Goal: Information Seeking & Learning: Check status

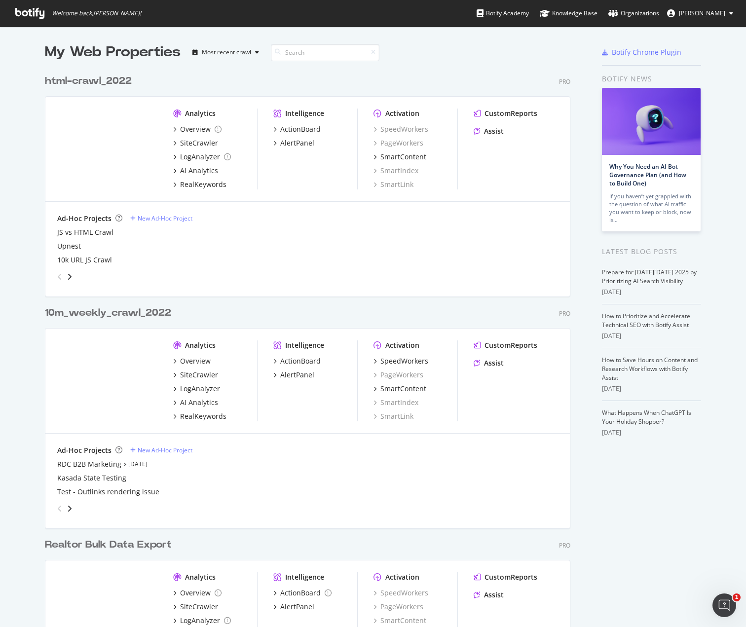
click at [118, 315] on div "10m_weekly_crawl_2022" at bounding box center [108, 313] width 126 height 14
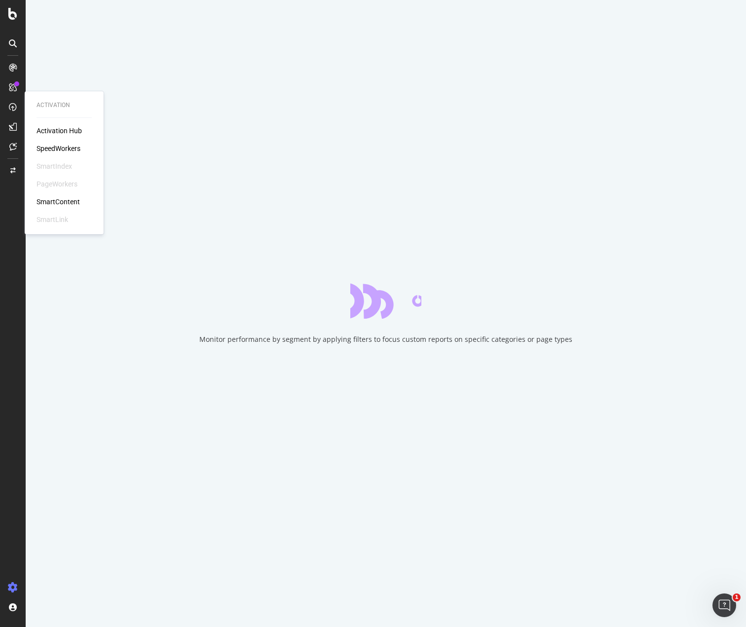
click at [68, 148] on div "SpeedWorkers" at bounding box center [59, 149] width 44 height 10
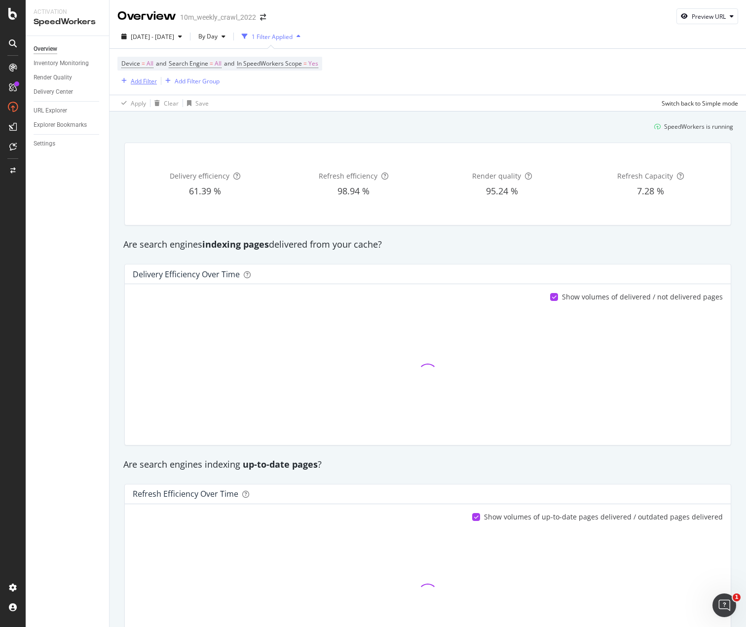
click at [146, 82] on div "Add Filter" at bounding box center [144, 81] width 26 height 8
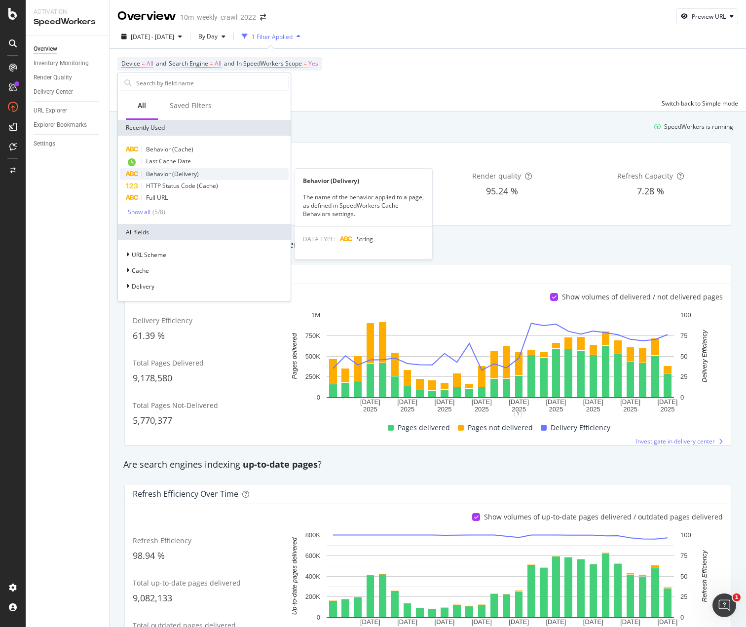
click at [197, 170] on span "Behavior (Delivery)" at bounding box center [172, 174] width 53 height 8
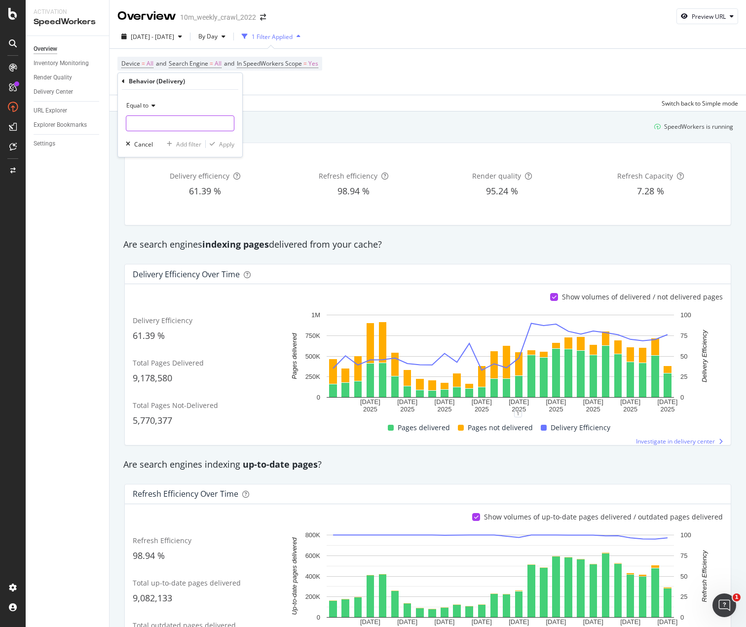
click at [151, 119] on input "text" at bounding box center [180, 123] width 108 height 16
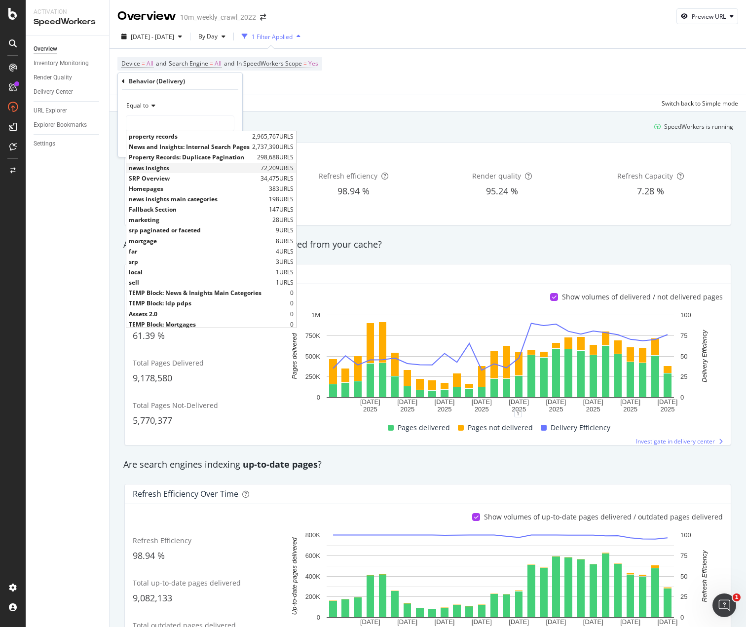
click at [174, 166] on span "news insights" at bounding box center [193, 168] width 129 height 8
type input "news insights"
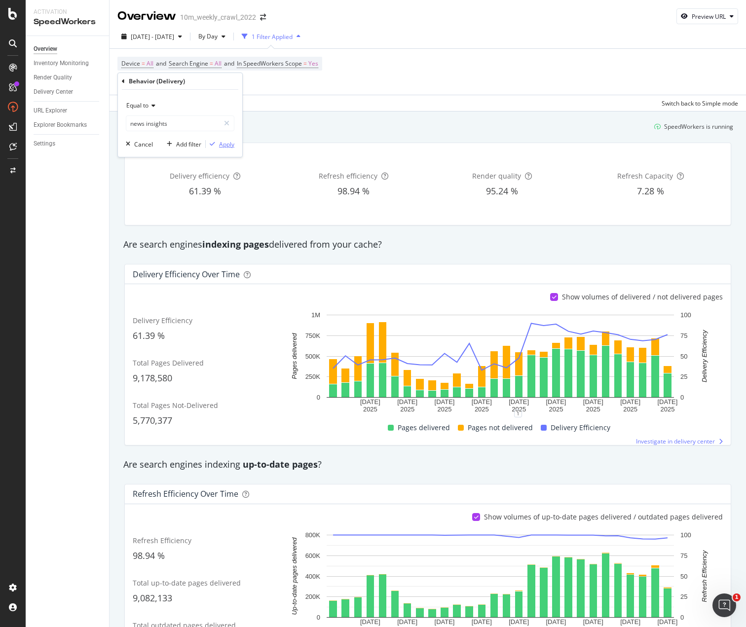
click at [225, 148] on div "Apply" at bounding box center [226, 144] width 15 height 8
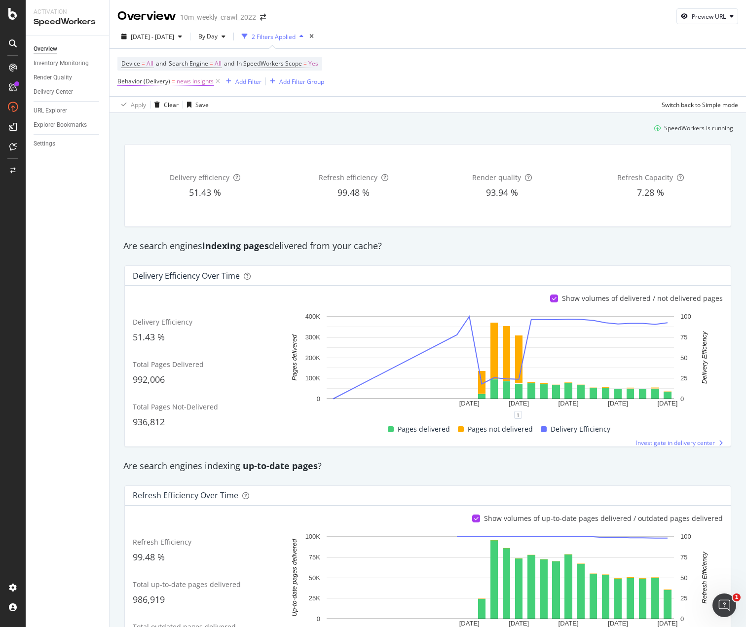
click at [159, 84] on span "Behavior (Delivery)" at bounding box center [143, 81] width 53 height 8
click at [331, 108] on div "Apply Clear Save Switch back to Simple mode" at bounding box center [428, 104] width 637 height 16
click at [174, 40] on span "[DATE] - [DATE]" at bounding box center [152, 37] width 43 height 8
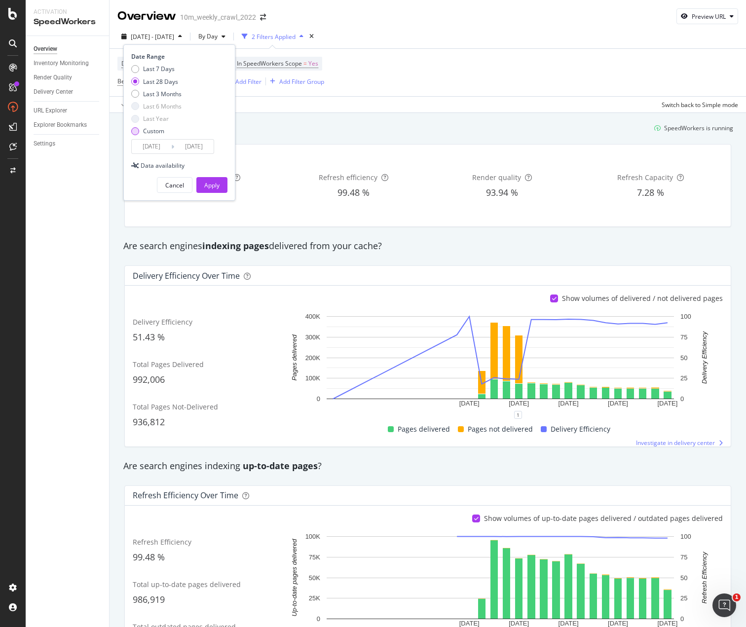
click at [136, 134] on div "Custom" at bounding box center [135, 131] width 8 height 8
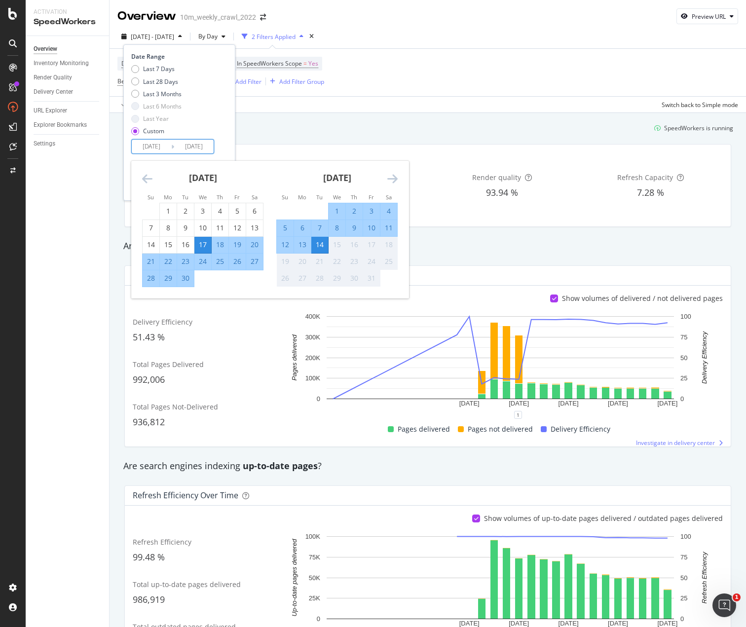
click at [147, 145] on input "[DATE]" at bounding box center [151, 147] width 39 height 14
click at [218, 212] on div "4" at bounding box center [220, 211] width 17 height 10
type input "[DATE]"
click at [302, 245] on div "13" at bounding box center [302, 245] width 17 height 10
type input "[DATE]"
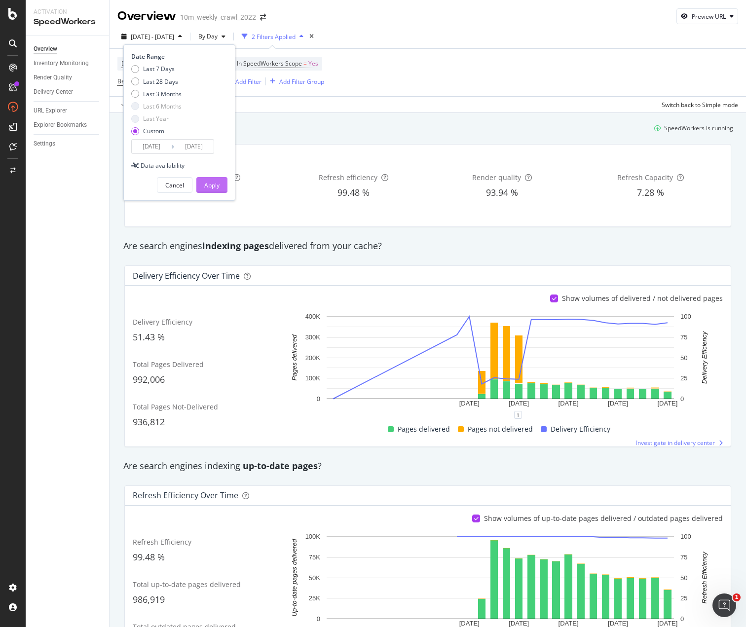
click at [211, 183] on div "Apply" at bounding box center [211, 185] width 15 height 8
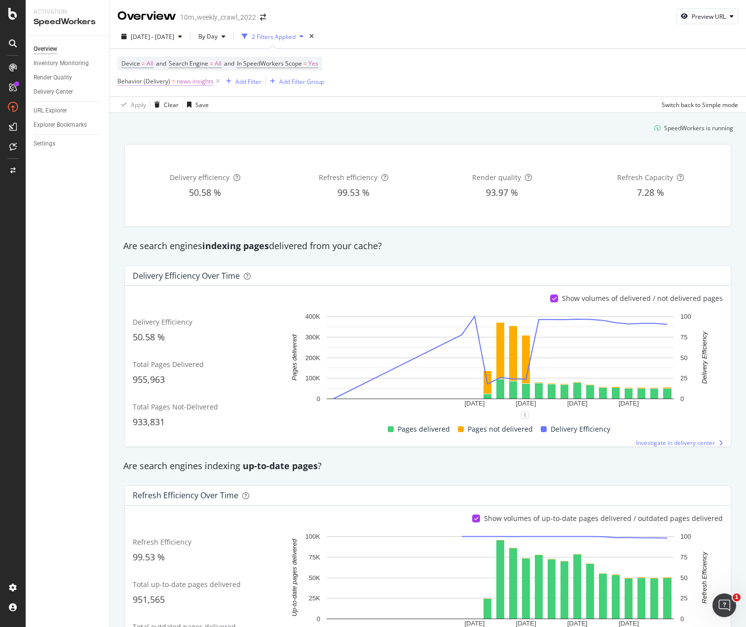
click at [170, 83] on span "Behavior (Delivery) = news insights" at bounding box center [165, 81] width 96 height 9
click at [164, 123] on input "news insights" at bounding box center [172, 122] width 93 height 16
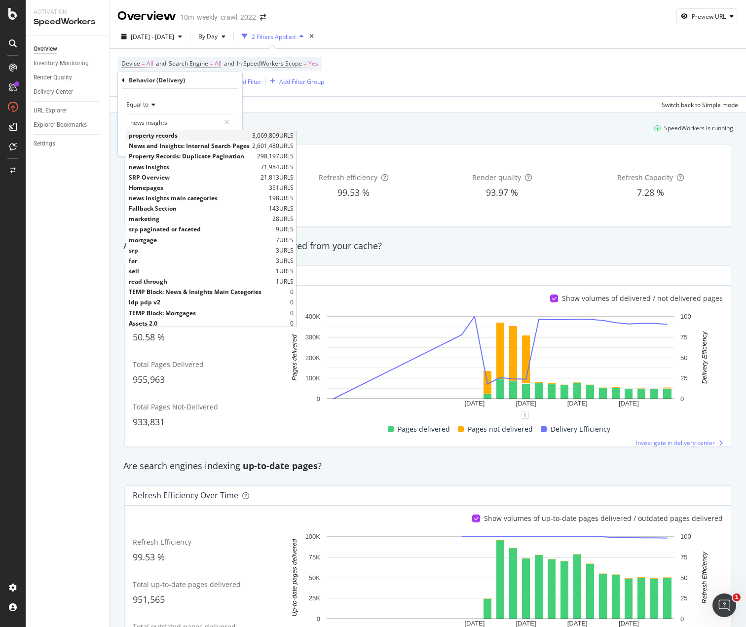
click at [193, 136] on span "property records" at bounding box center [189, 135] width 121 height 8
type input "property records"
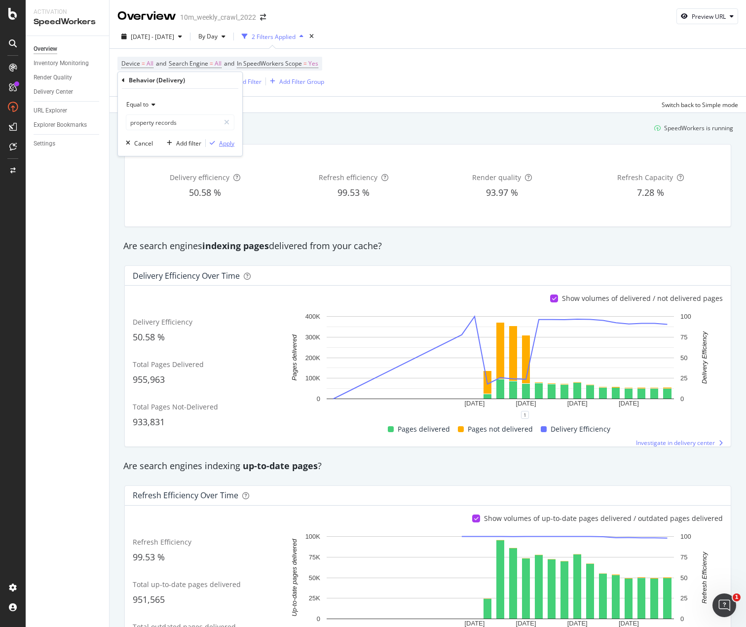
click at [225, 143] on div "Apply" at bounding box center [226, 143] width 15 height 8
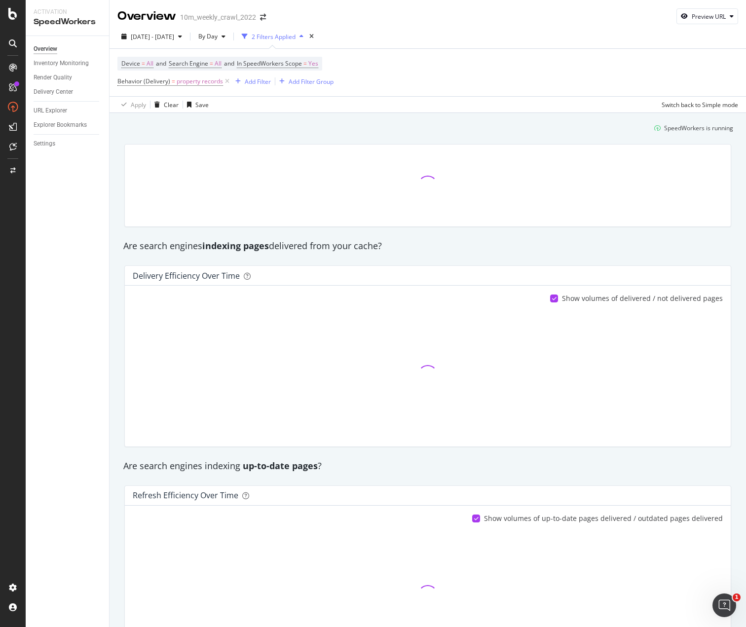
click at [451, 72] on div "Device = All and Search Engine = All and In SpeedWorkers Scope = Yes Behavior (…" at bounding box center [427, 72] width 621 height 47
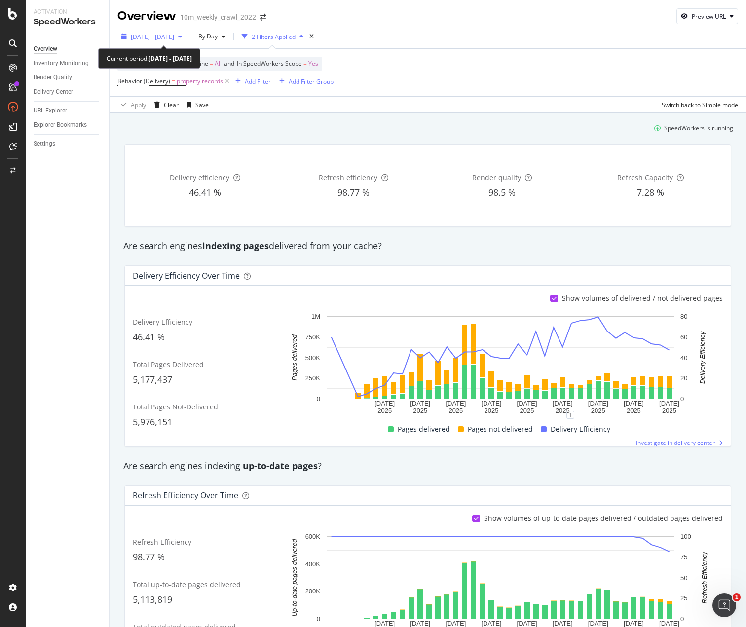
click at [167, 35] on span "[DATE] - [DATE]" at bounding box center [152, 37] width 43 height 8
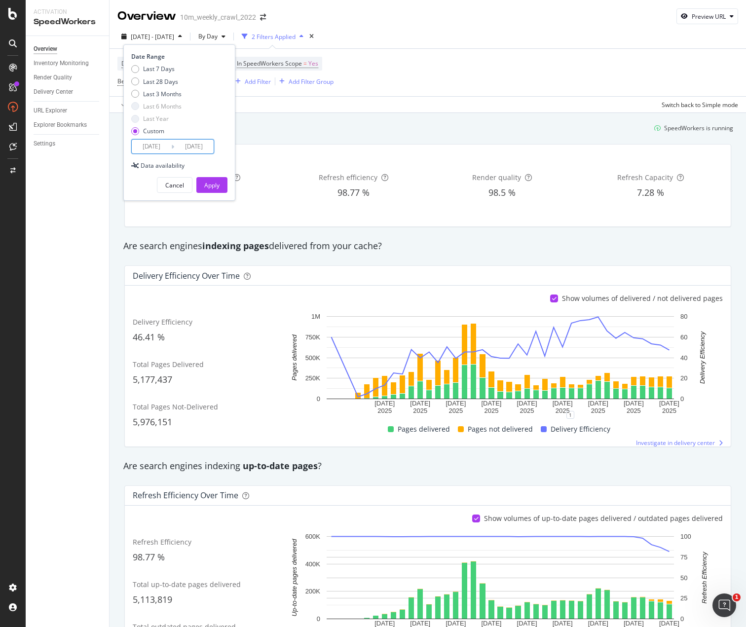
click at [148, 148] on input "[DATE]" at bounding box center [151, 147] width 39 height 14
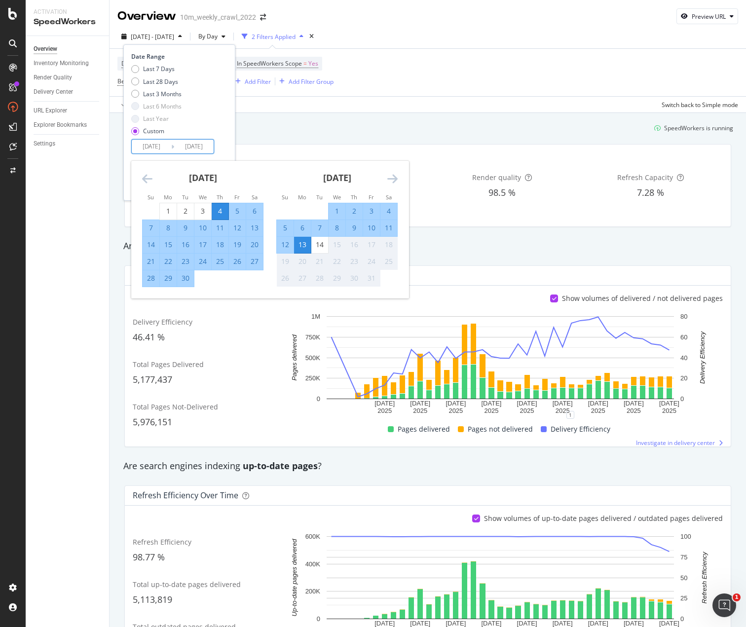
click at [168, 229] on div "8" at bounding box center [168, 228] width 17 height 10
type input "[DATE]"
click at [226, 147] on div "Date Range Last 7 Days Last 28 Days Last 3 Months Last 6 Months Last Year Custo…" at bounding box center [179, 103] width 96 height 102
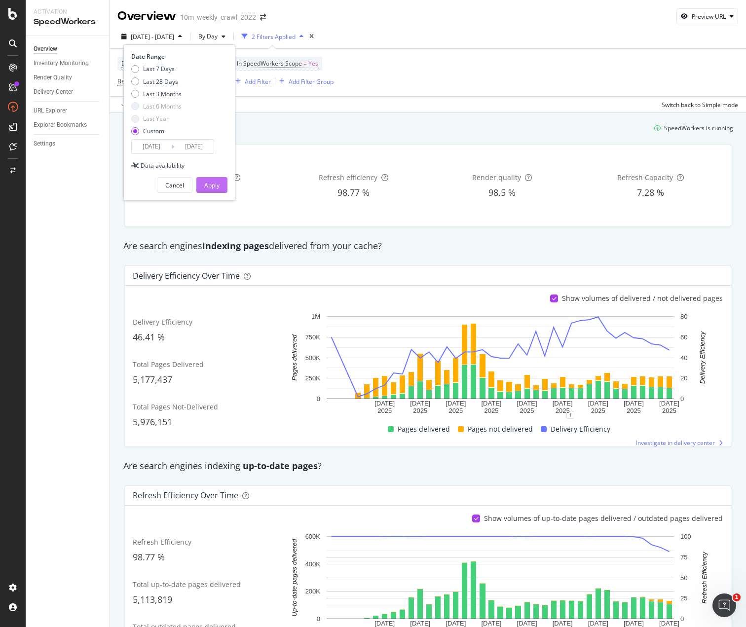
click at [220, 187] on button "Apply" at bounding box center [211, 185] width 31 height 16
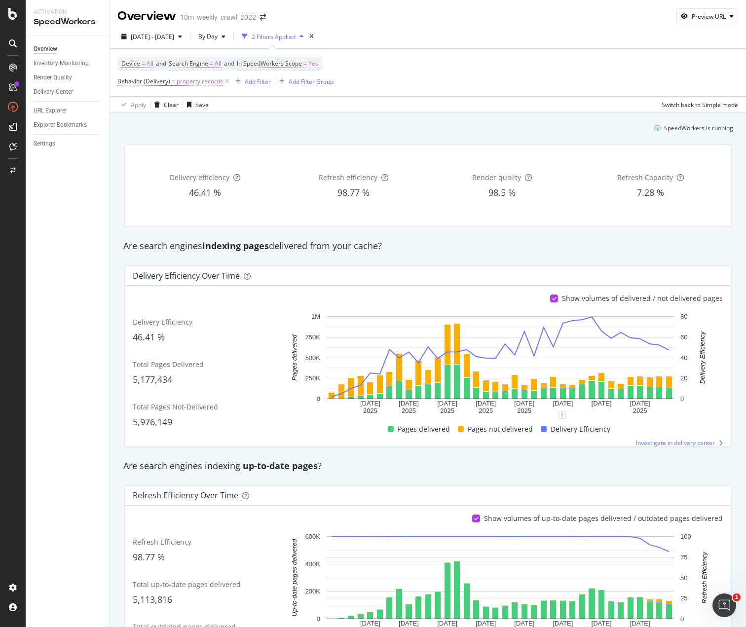
click at [190, 84] on span "property records" at bounding box center [200, 82] width 46 height 14
click at [181, 119] on input "property records" at bounding box center [172, 122] width 93 height 16
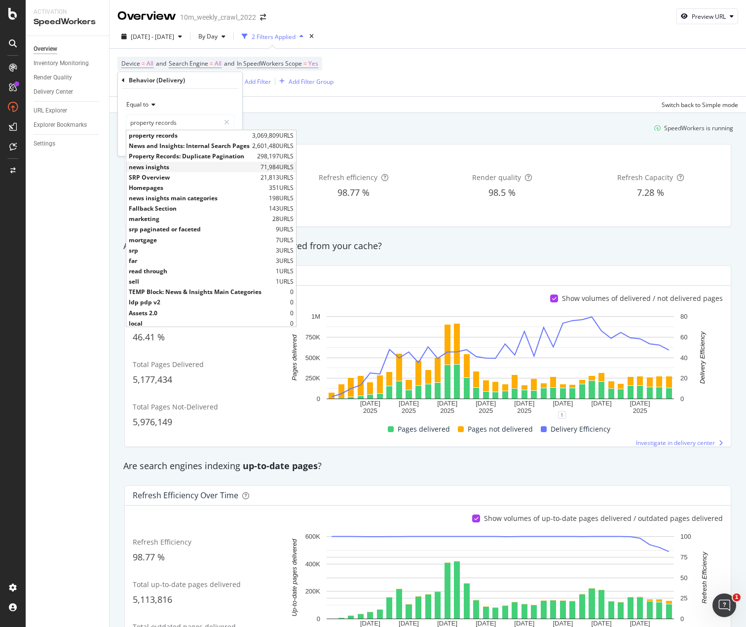
click at [180, 167] on span "news insights" at bounding box center [193, 167] width 129 height 8
type input "news insights"
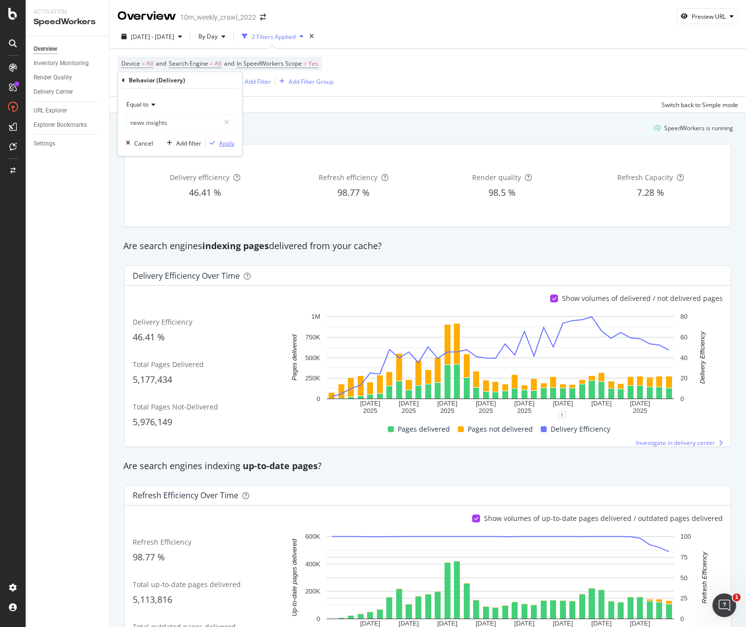
click at [225, 144] on div "Apply" at bounding box center [226, 143] width 15 height 8
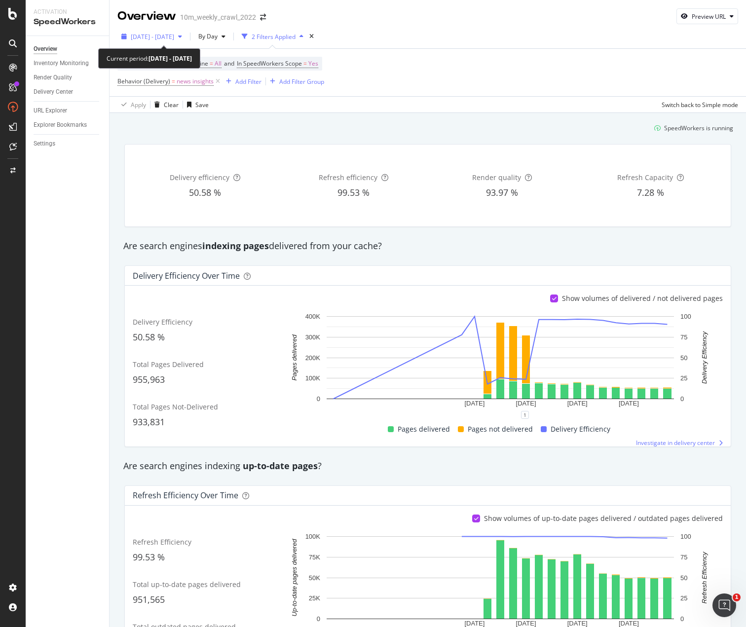
click at [163, 40] on span "[DATE] - [DATE]" at bounding box center [152, 37] width 43 height 8
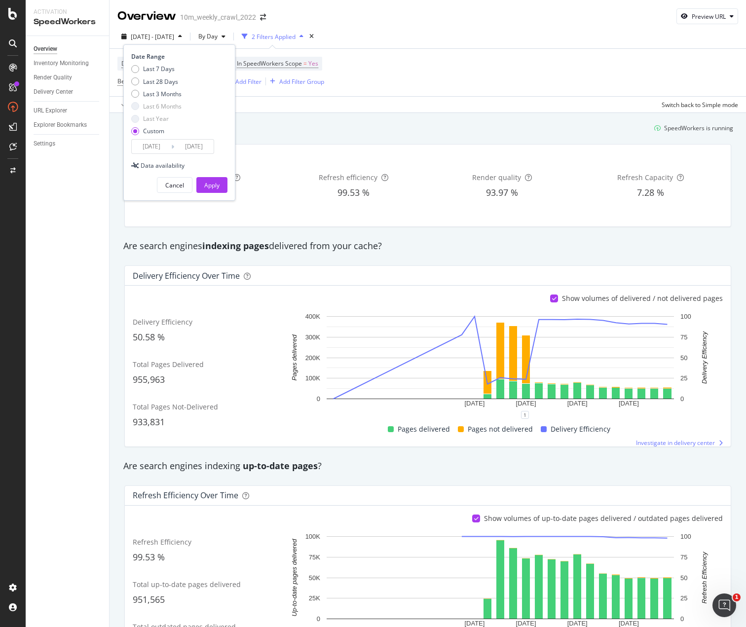
click at [146, 149] on input "[DATE]" at bounding box center [151, 147] width 39 height 14
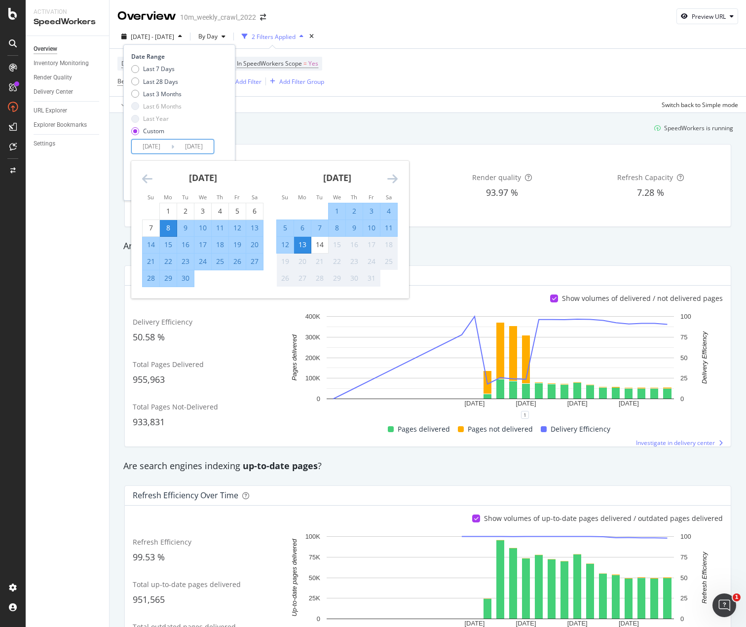
click at [166, 279] on div "29" at bounding box center [168, 278] width 17 height 10
type input "[DATE]"
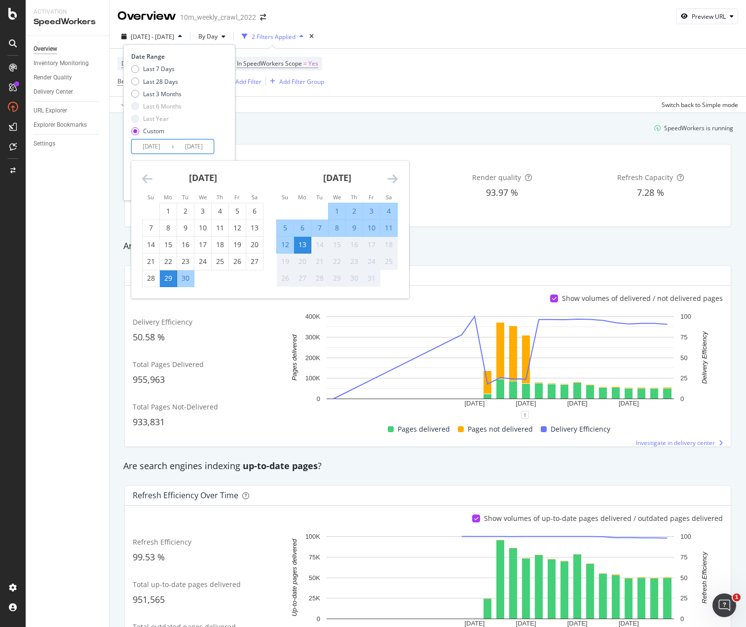
click at [223, 145] on div "Date Range Last 7 Days Last 28 Days Last 3 Months Last 6 Months Last Year Custo…" at bounding box center [178, 103] width 94 height 102
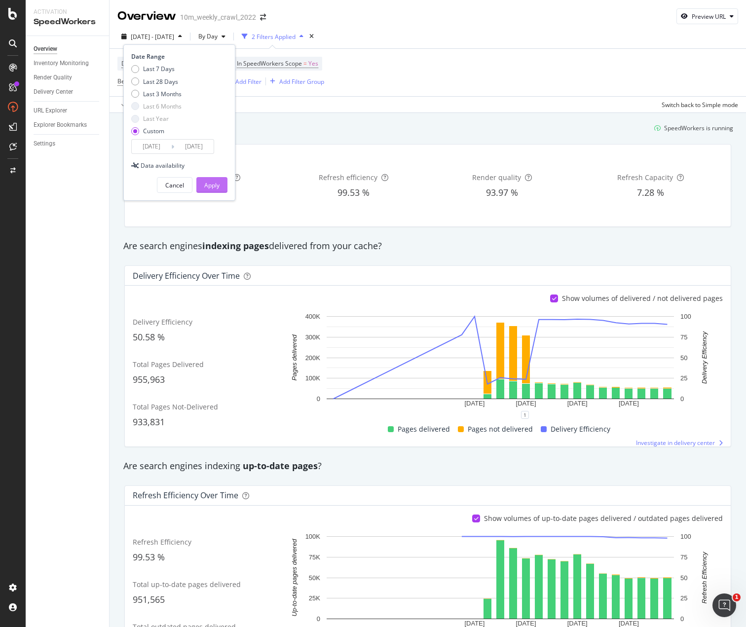
click at [220, 182] on button "Apply" at bounding box center [211, 185] width 31 height 16
